Goal: Task Accomplishment & Management: Complete application form

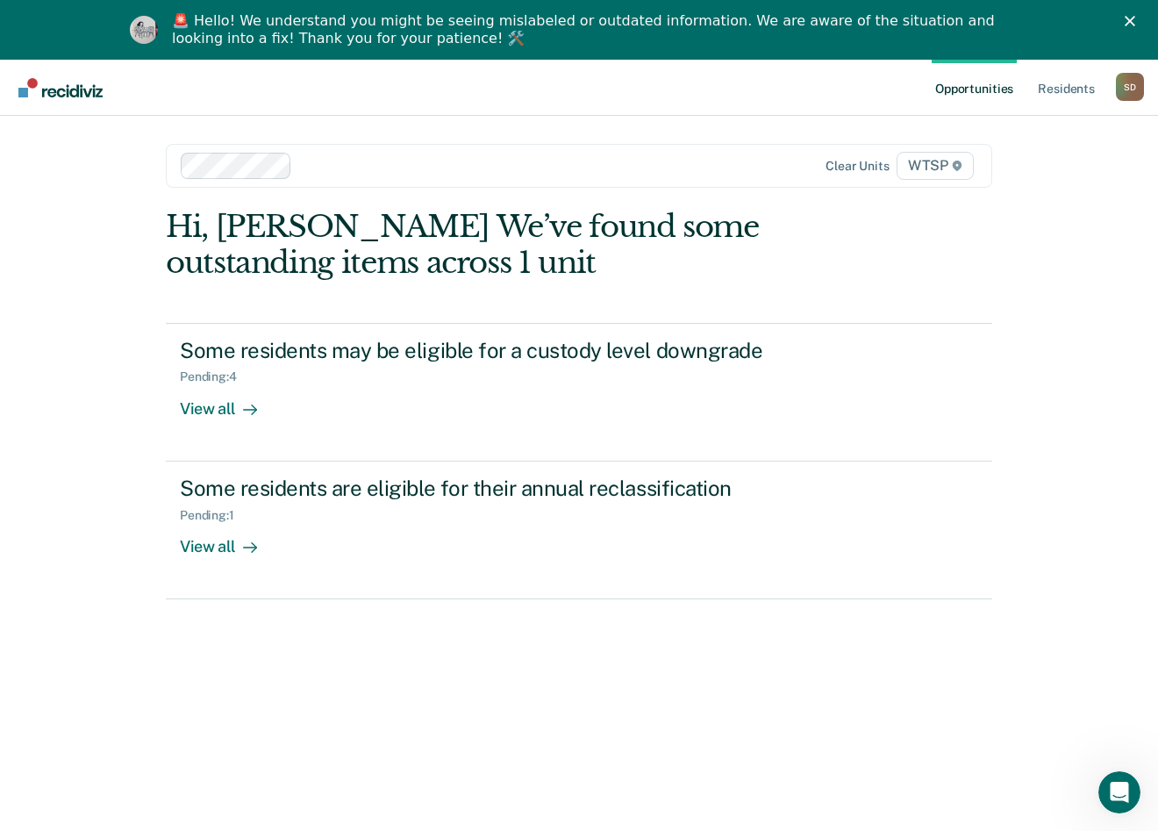
click at [290, 161] on div at bounding box center [460, 166] width 558 height 26
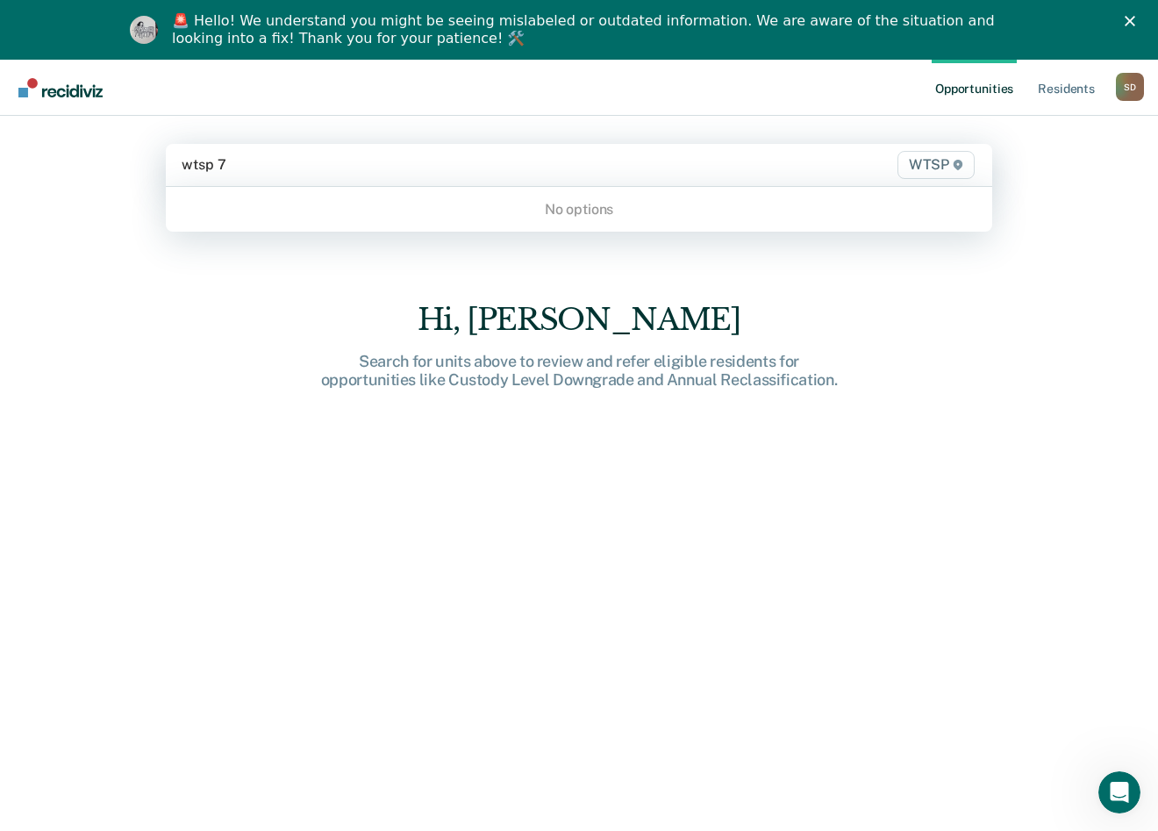
type input "wtsp"
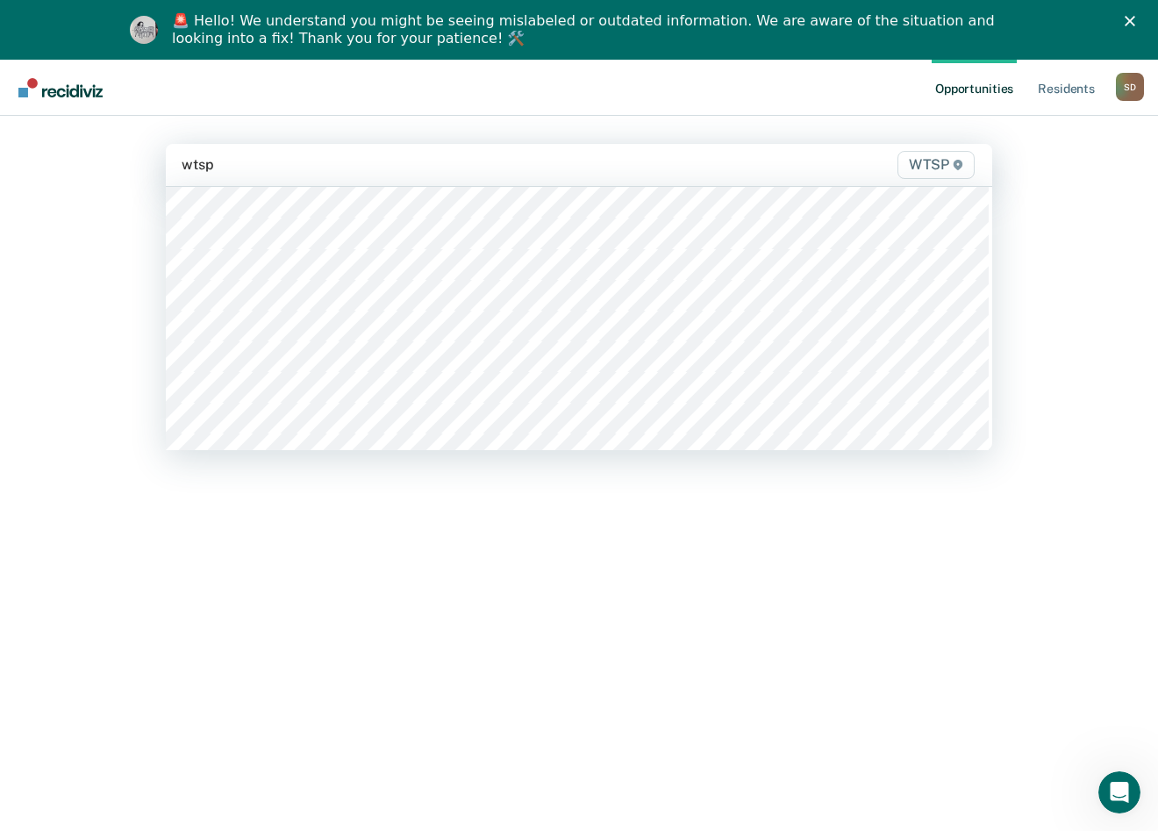
scroll to position [439, 0]
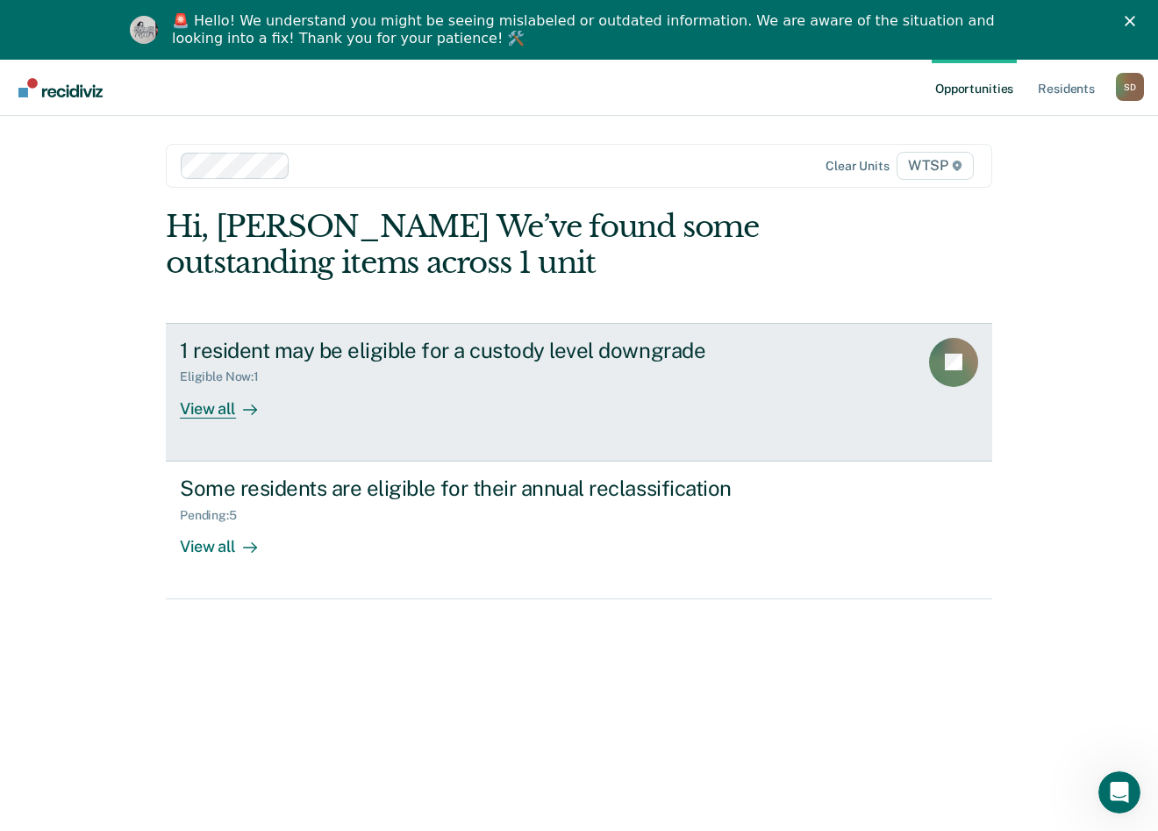
click at [514, 376] on div "Eligible Now : 1" at bounding box center [488, 373] width 616 height 22
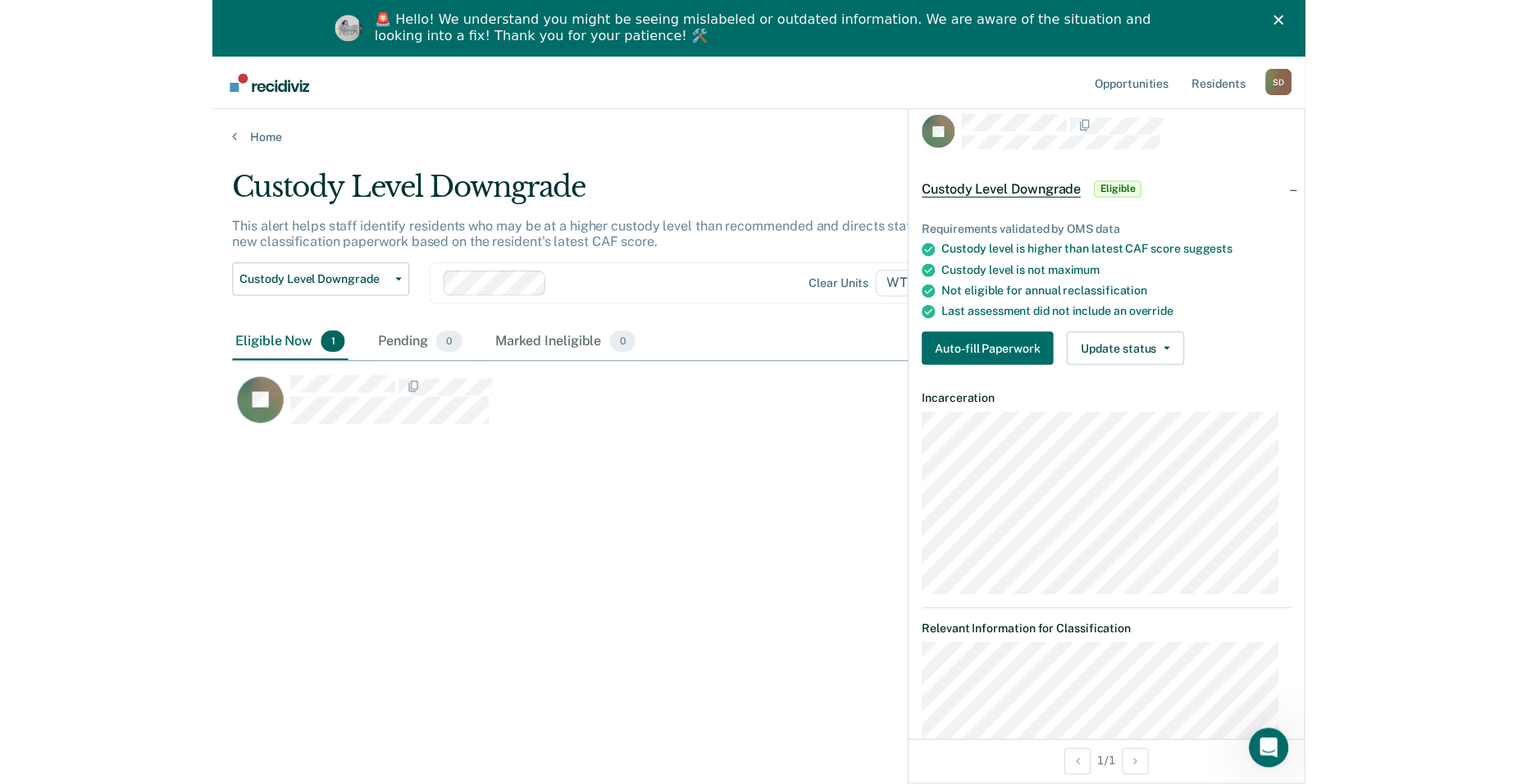
scroll to position [535, 1466]
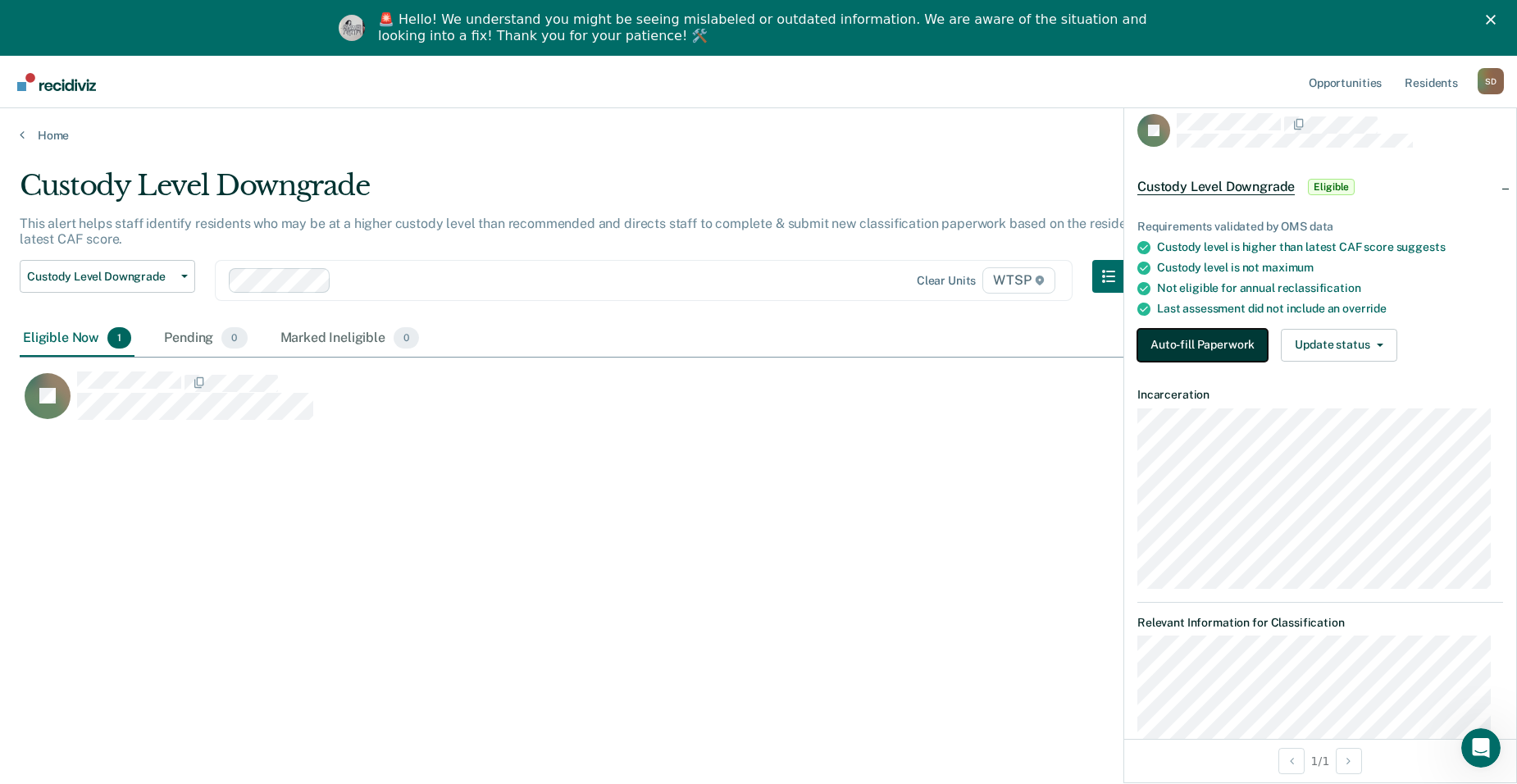
click at [1095, 347] on button "Auto-fill Paperwork" at bounding box center [1203, 345] width 131 height 33
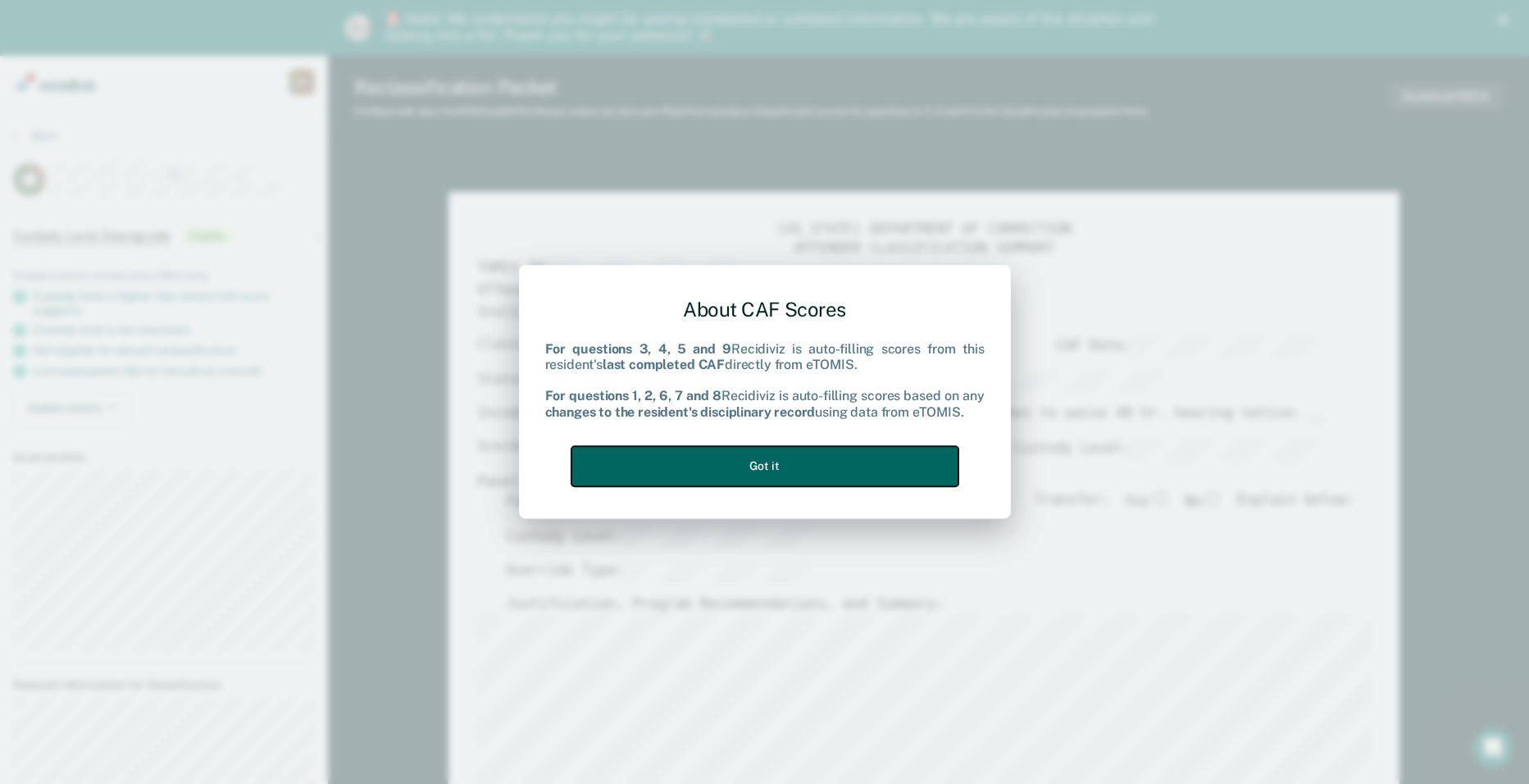
click at [813, 471] on button "Got it" at bounding box center [765, 465] width 387 height 40
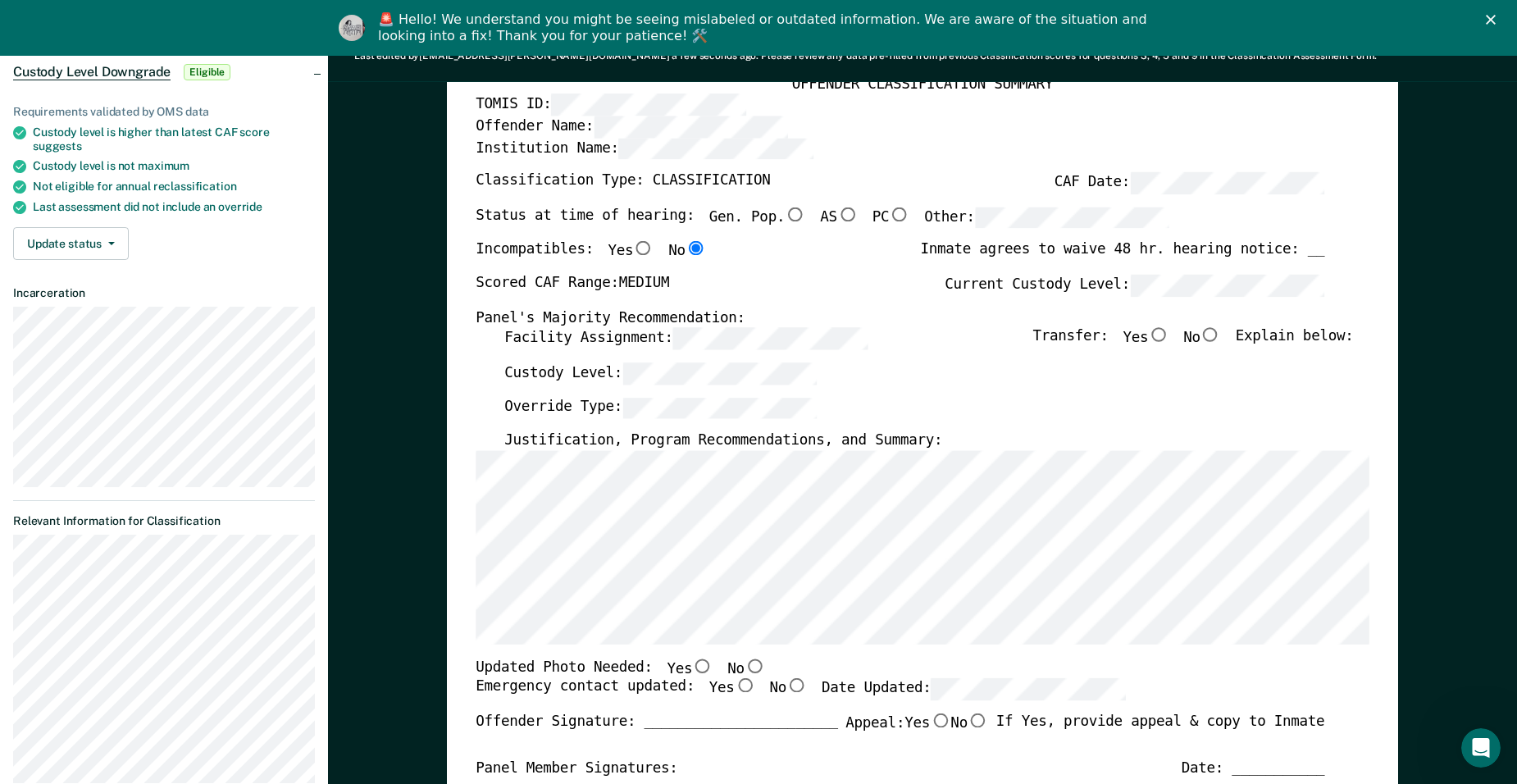
scroll to position [328, 0]
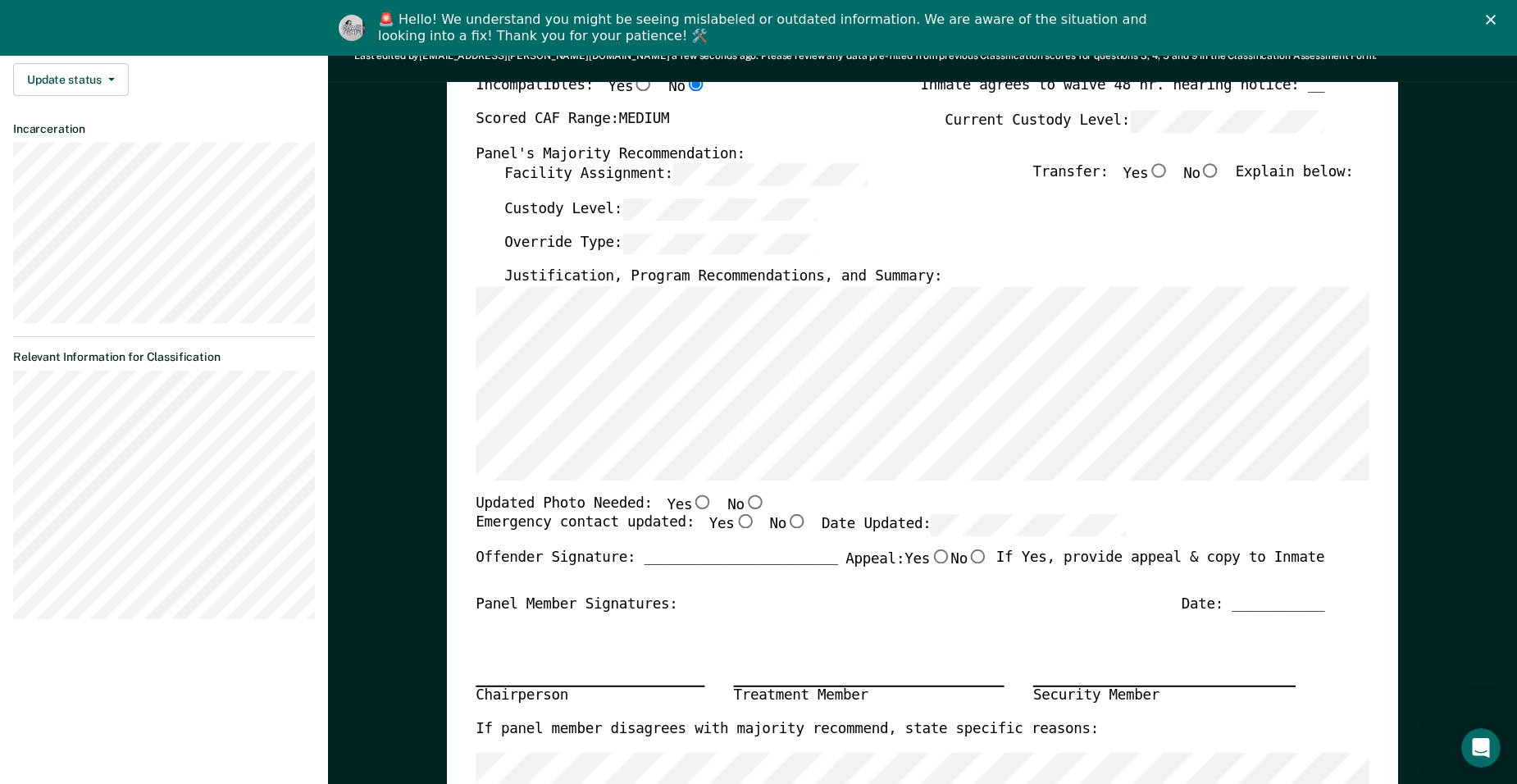
click at [745, 501] on input "No" at bounding box center [755, 502] width 21 height 15
type textarea "x"
radio input "true"
click at [735, 520] on input "Yes" at bounding box center [745, 522] width 21 height 15
type textarea "x"
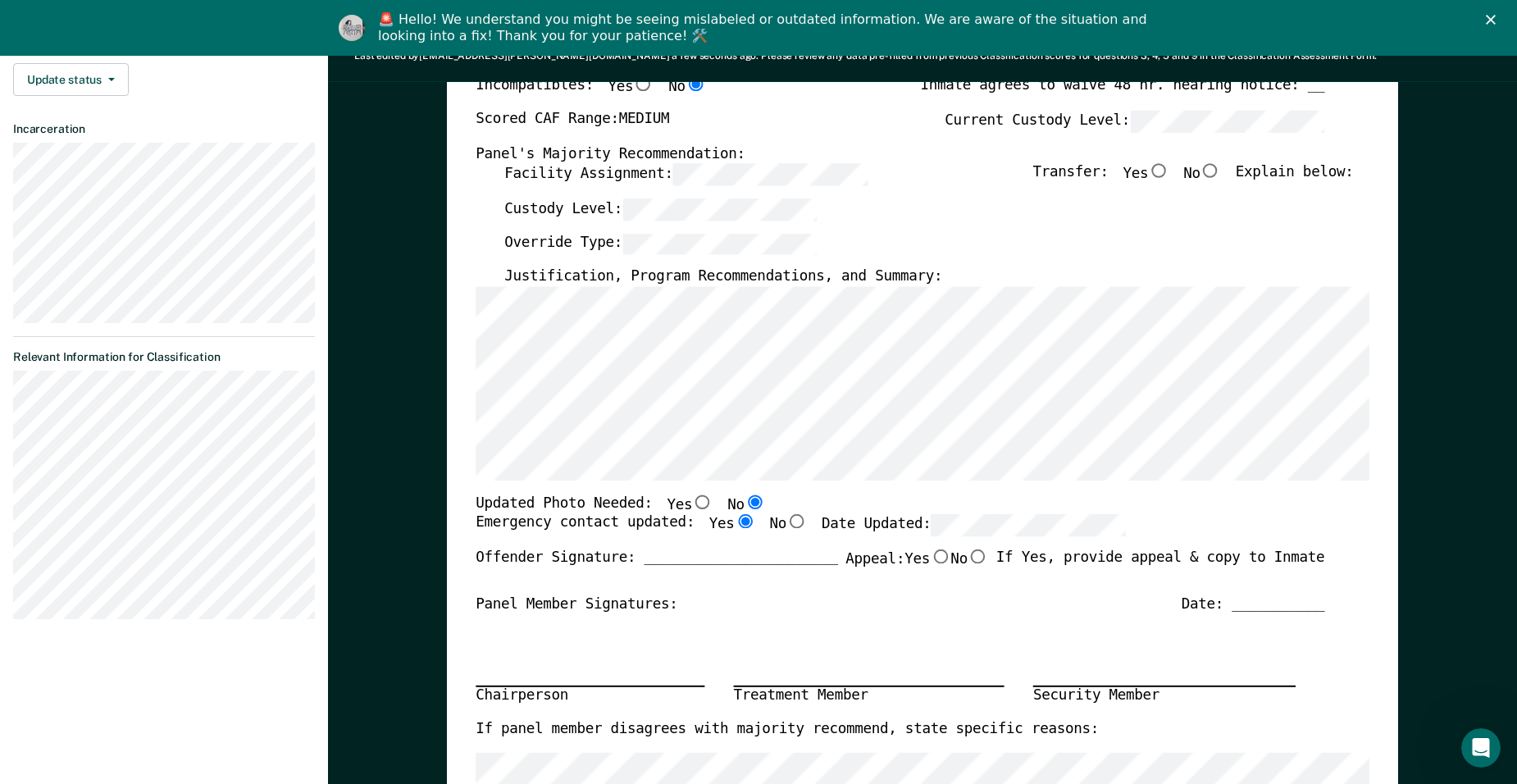
radio input "true"
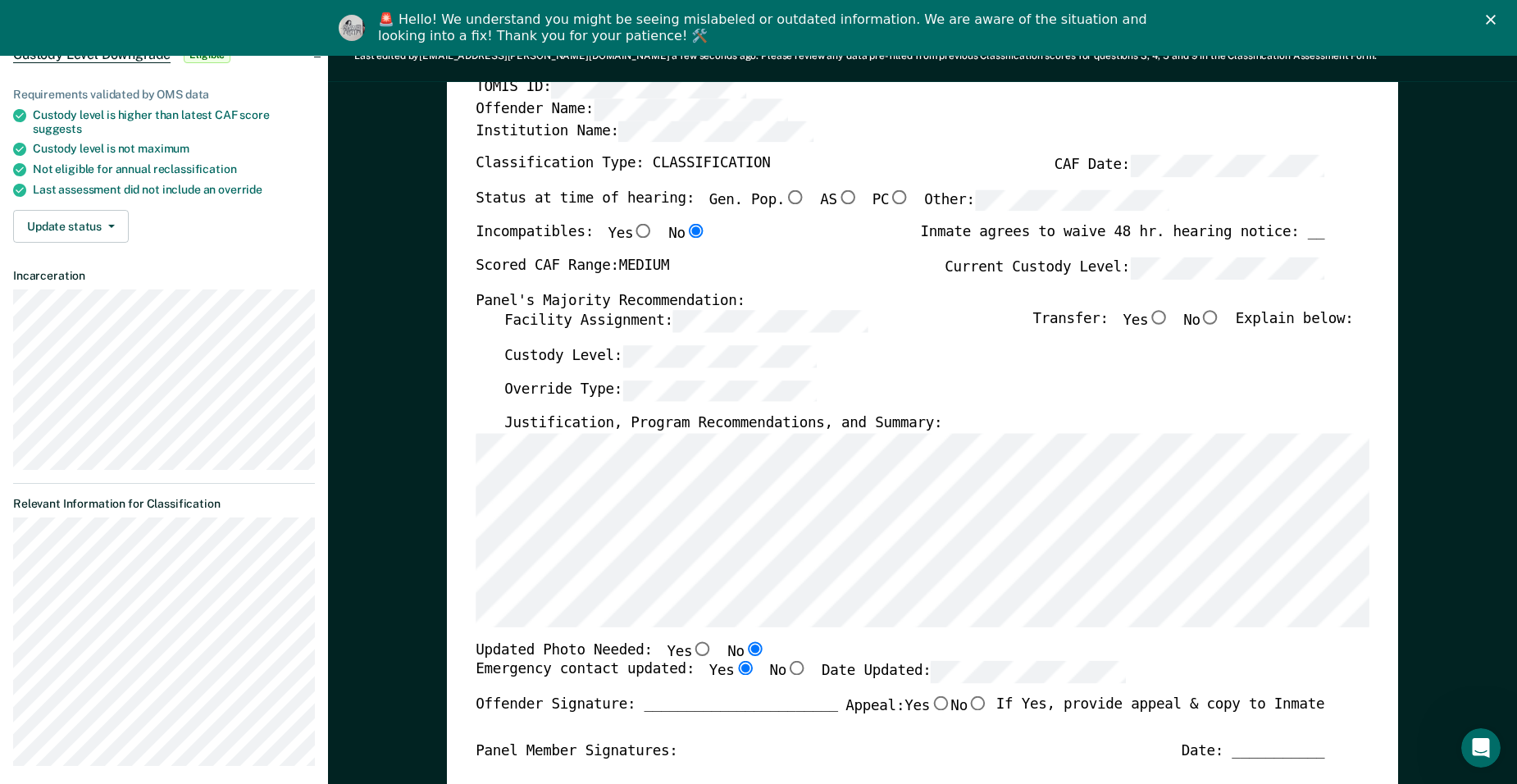
scroll to position [0, 0]
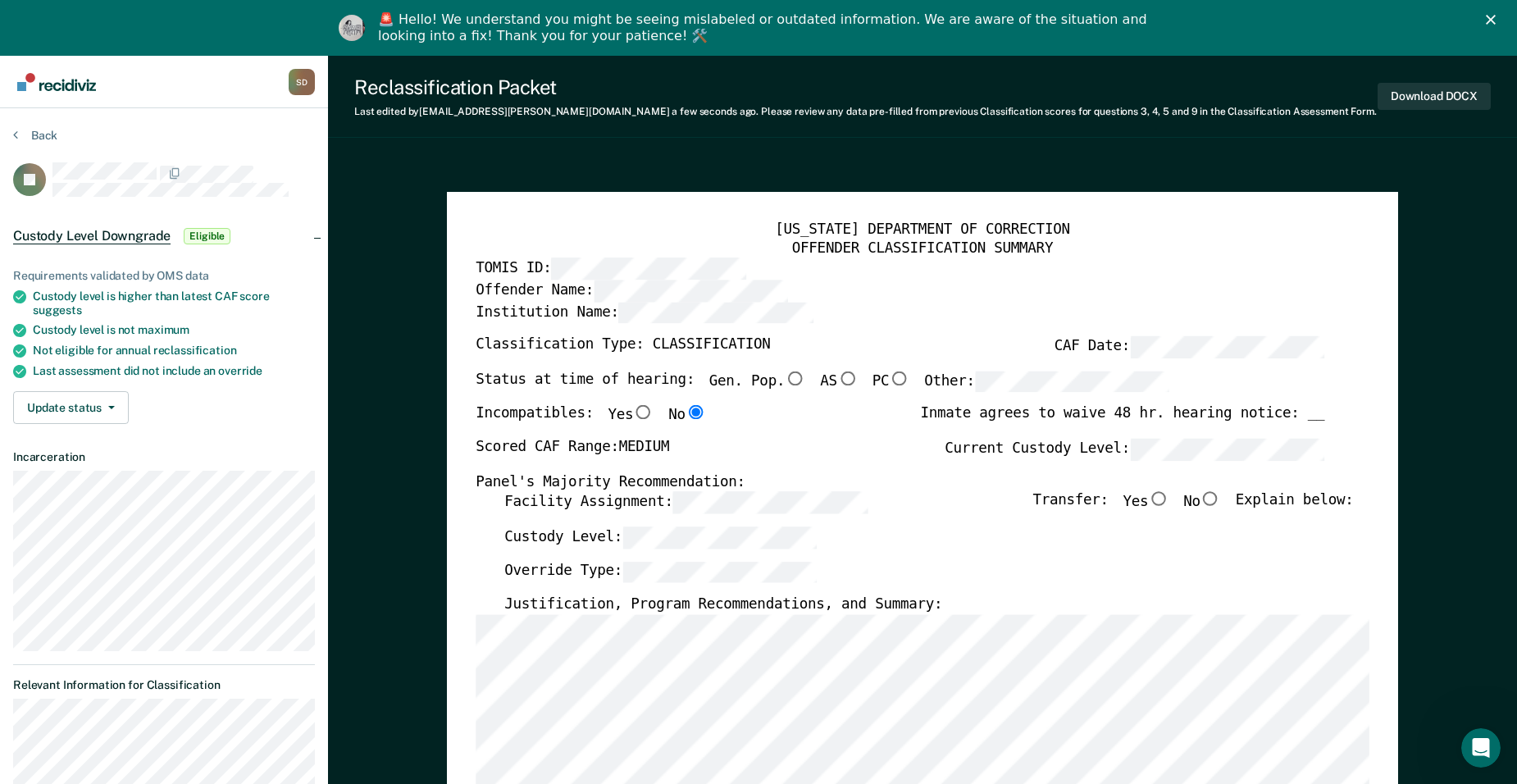
click at [1095, 497] on input "No" at bounding box center [1211, 499] width 21 height 15
type textarea "x"
radio input "true"
click at [1095, 93] on button "Download DOCX" at bounding box center [1434, 96] width 113 height 27
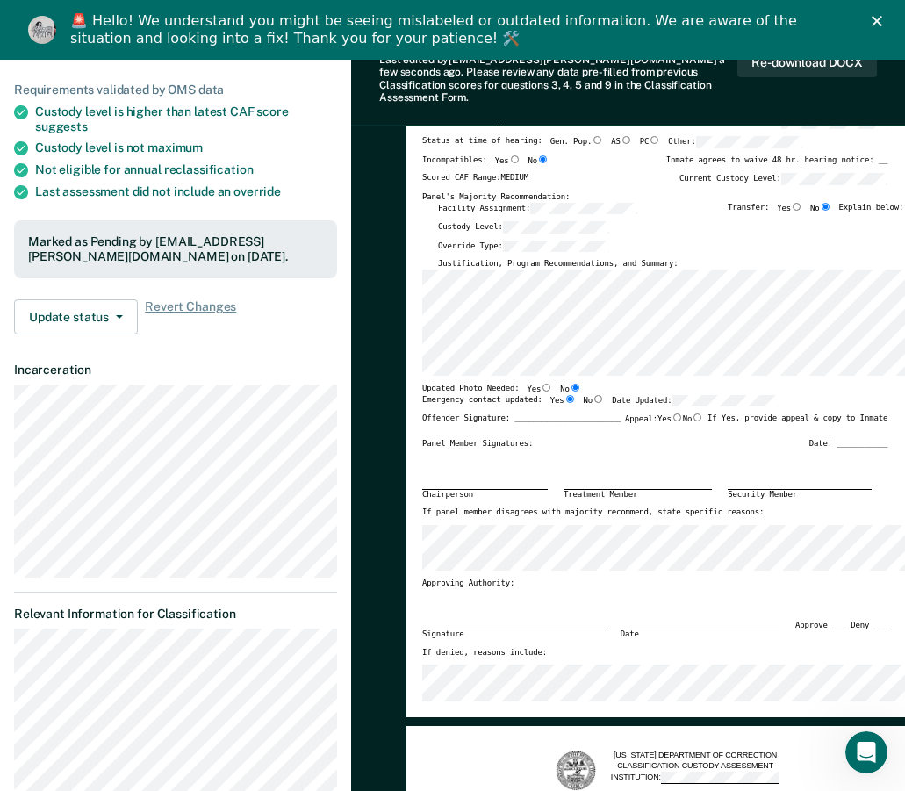
scroll to position [239, 0]
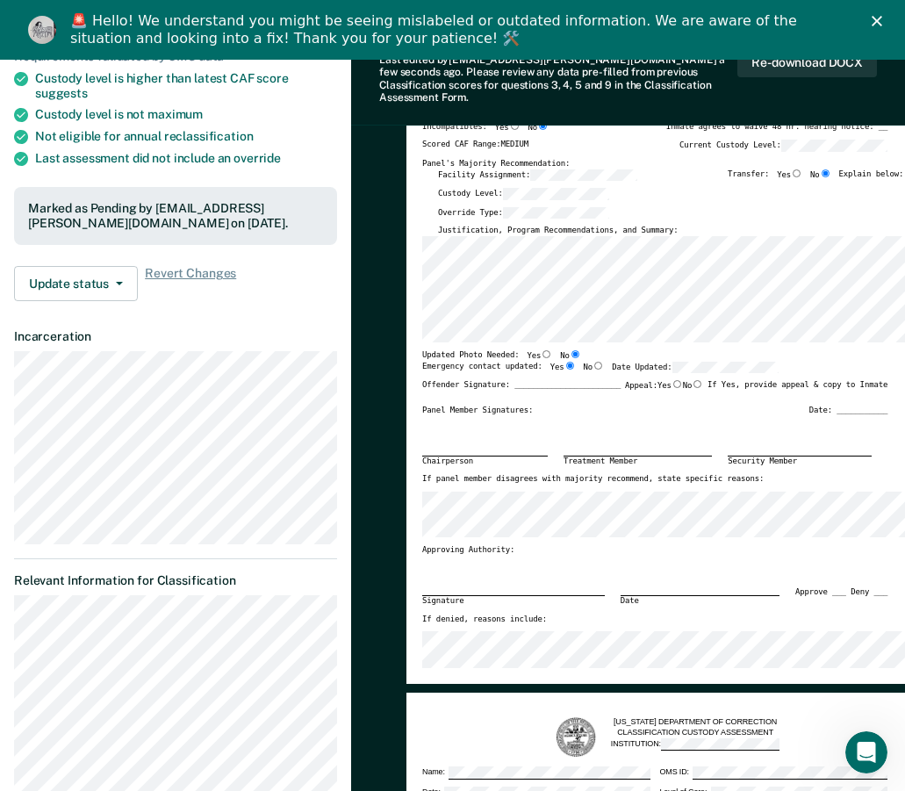
drag, startPoint x: 130, startPoint y: 718, endPoint x: 369, endPoint y: 517, distance: 312.0
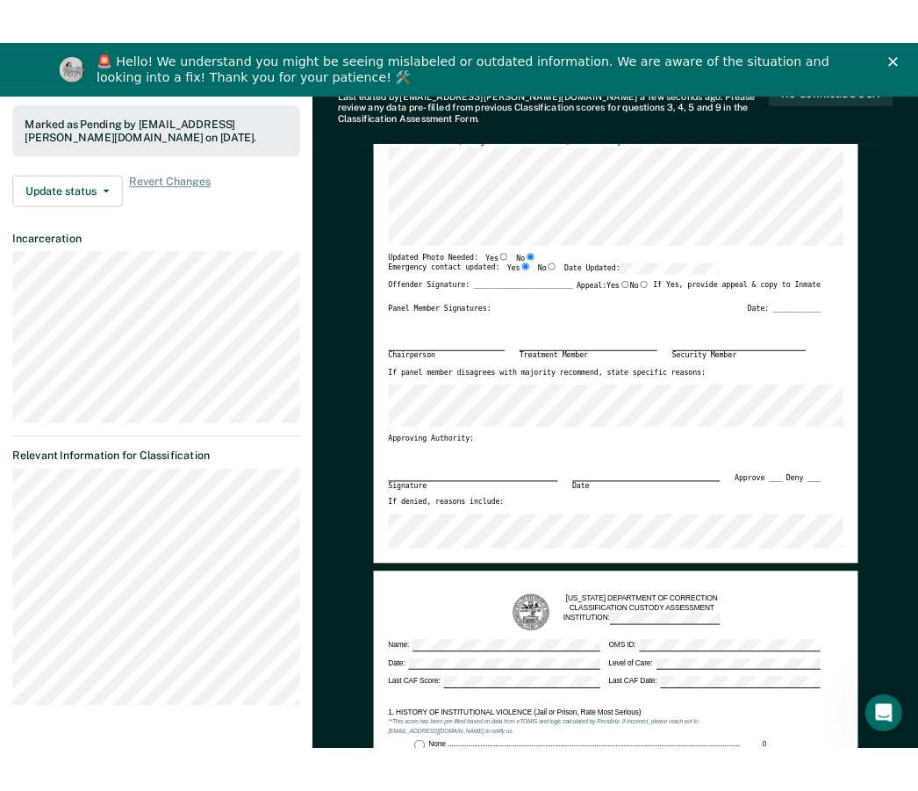
scroll to position [526, 0]
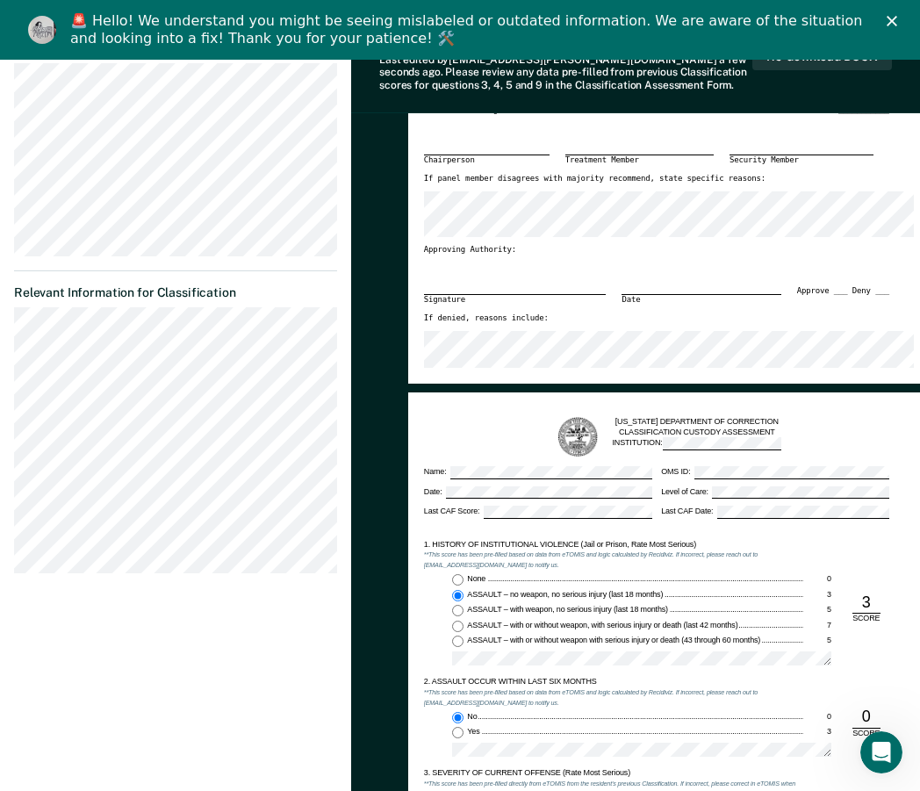
type textarea "x"
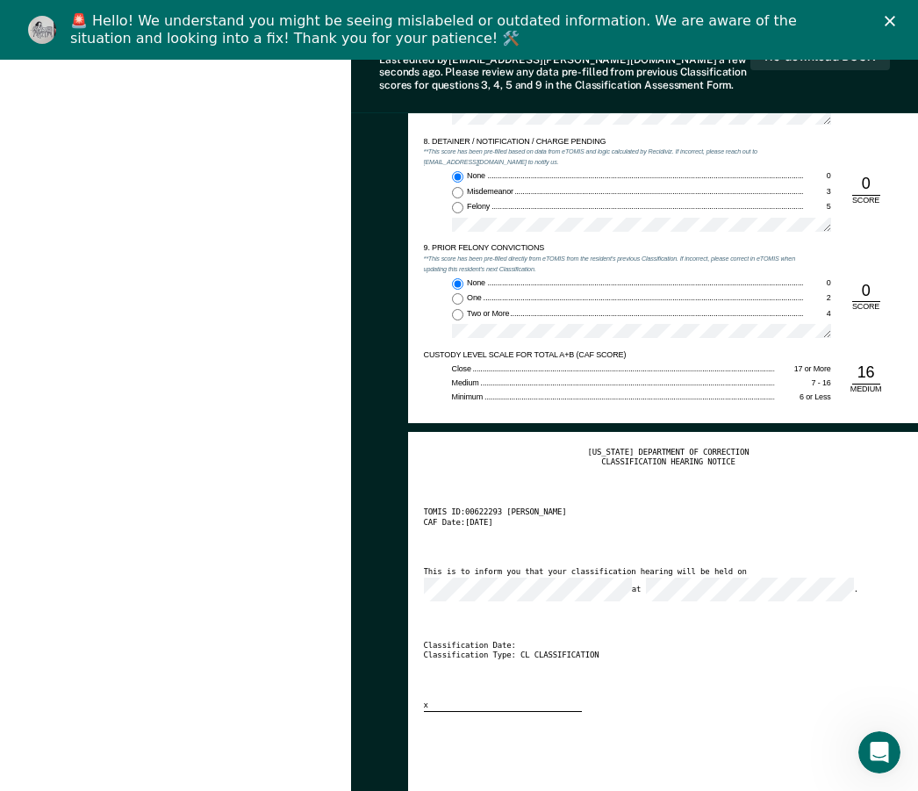
scroll to position [1930, 0]
